Goal: Task Accomplishment & Management: Manage account settings

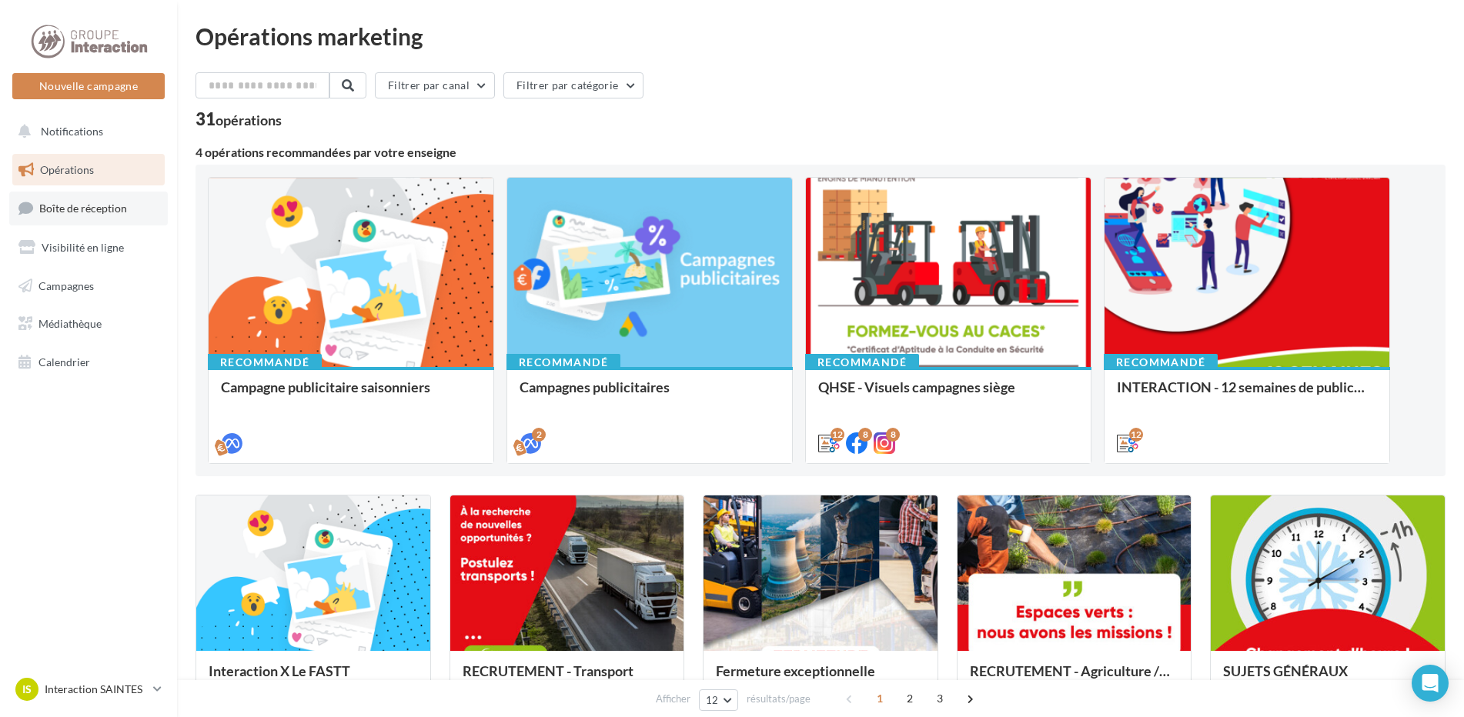
click at [62, 207] on span "Boîte de réception" at bounding box center [83, 208] width 88 height 13
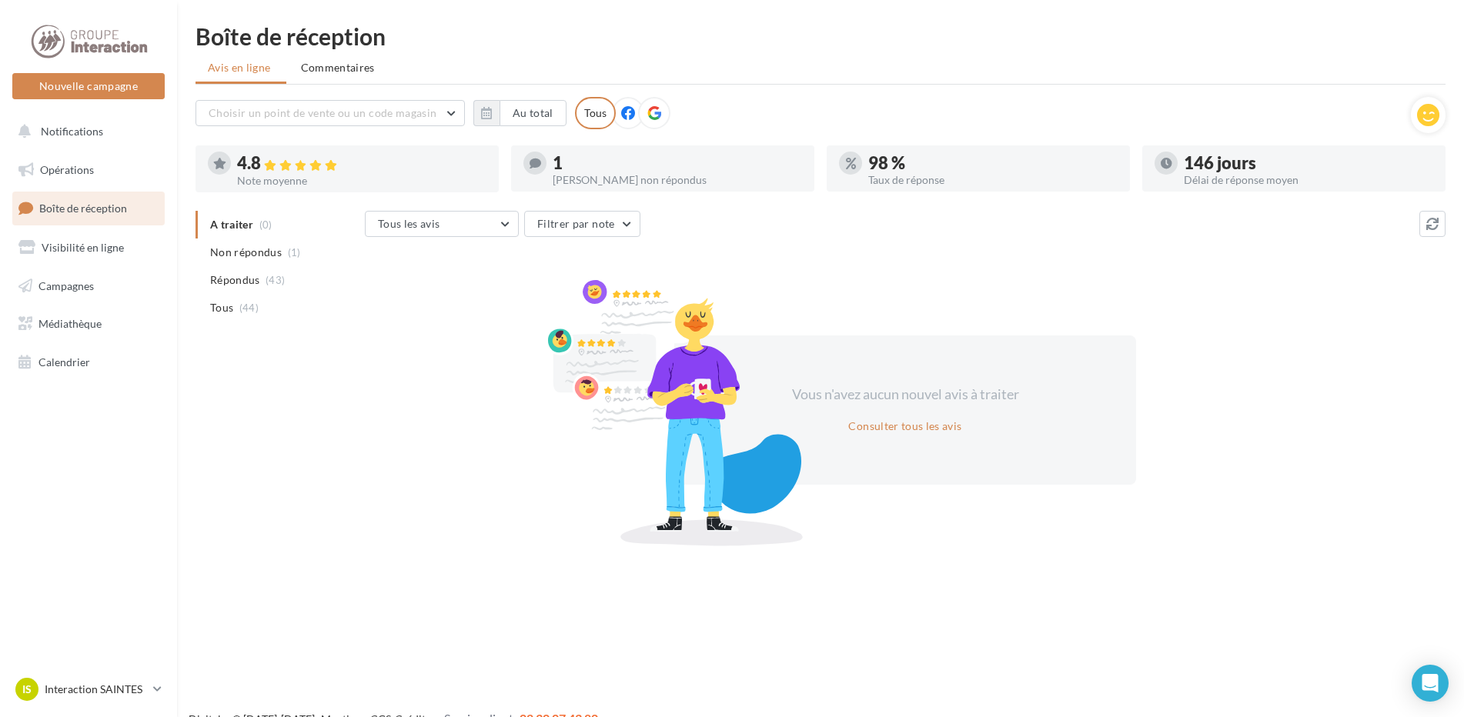
click at [246, 259] on span "Non répondus" at bounding box center [246, 252] width 72 height 15
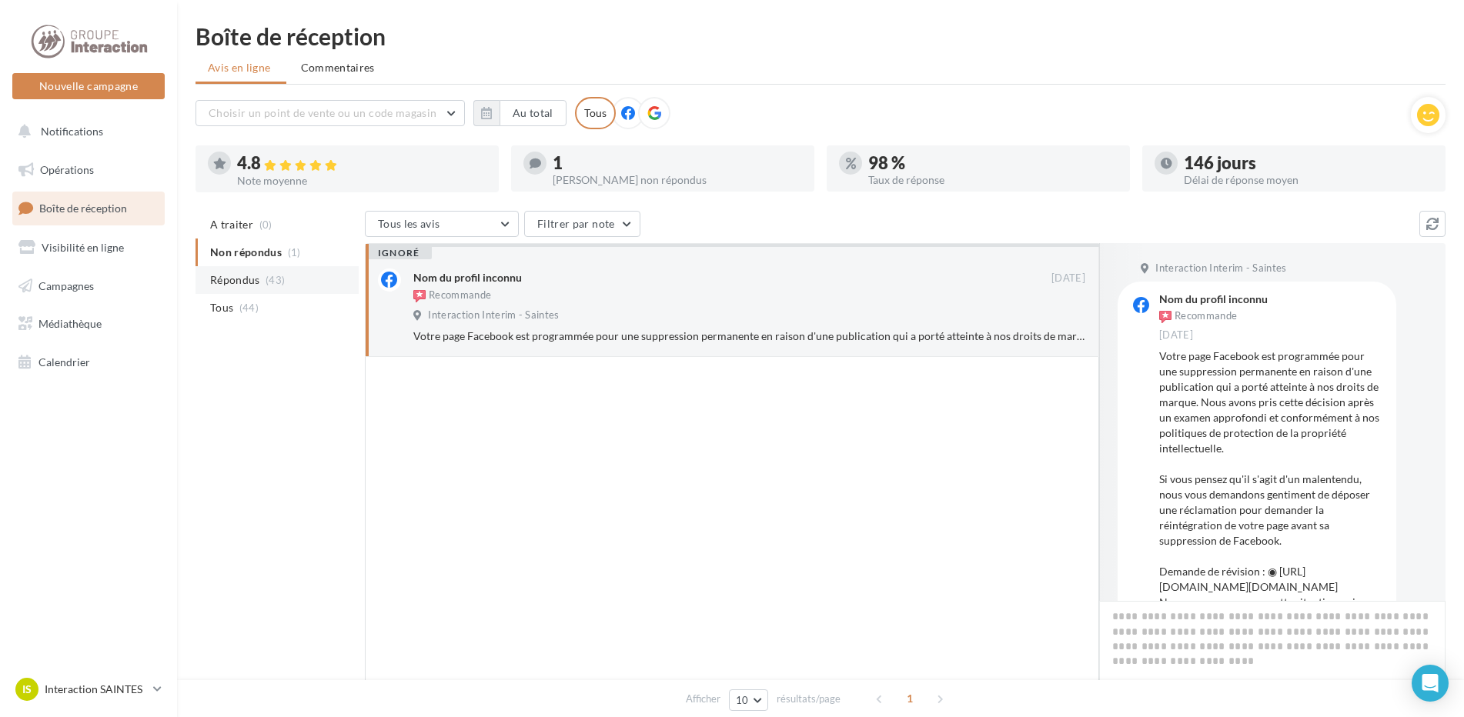
click at [266, 279] on span "(43)" at bounding box center [275, 280] width 19 height 12
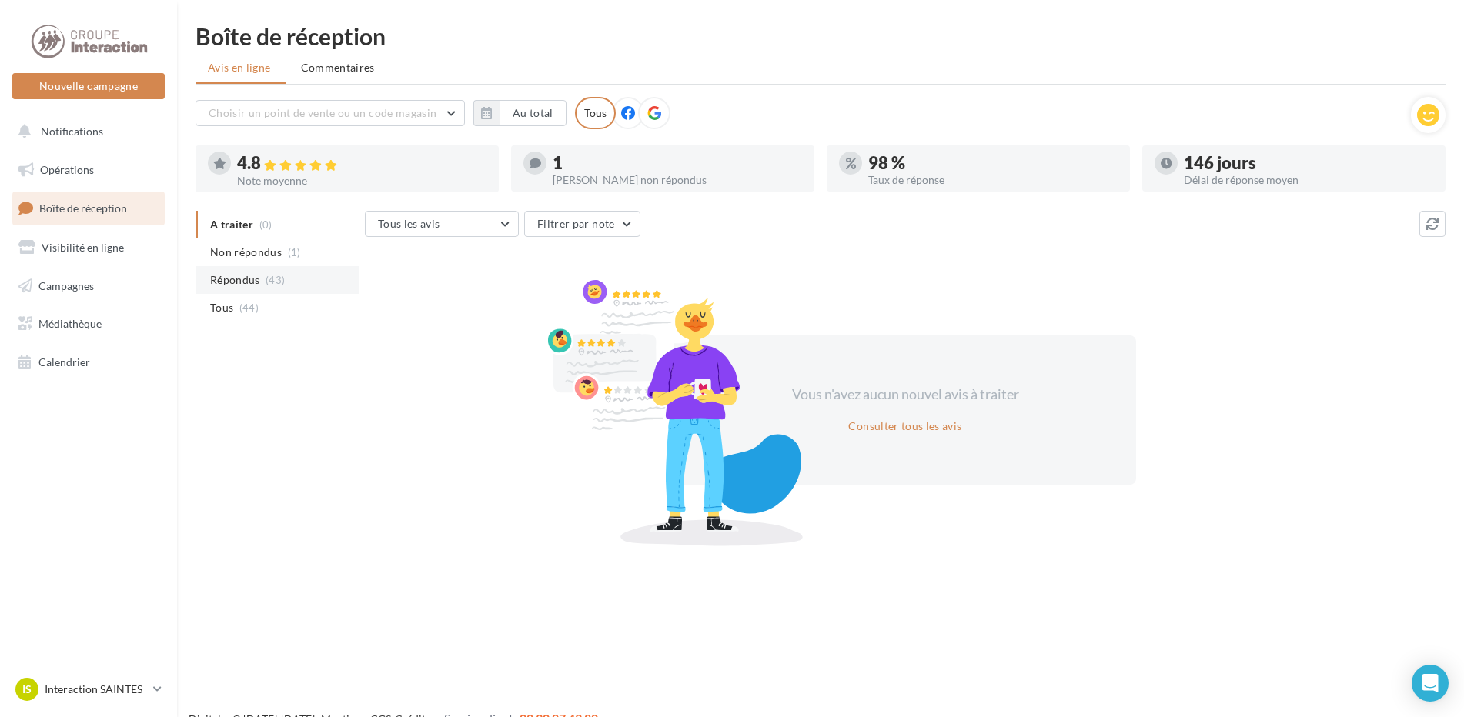
click at [270, 290] on li "Répondus (43)" at bounding box center [276, 280] width 163 height 28
